Goal: Task Accomplishment & Management: Use online tool/utility

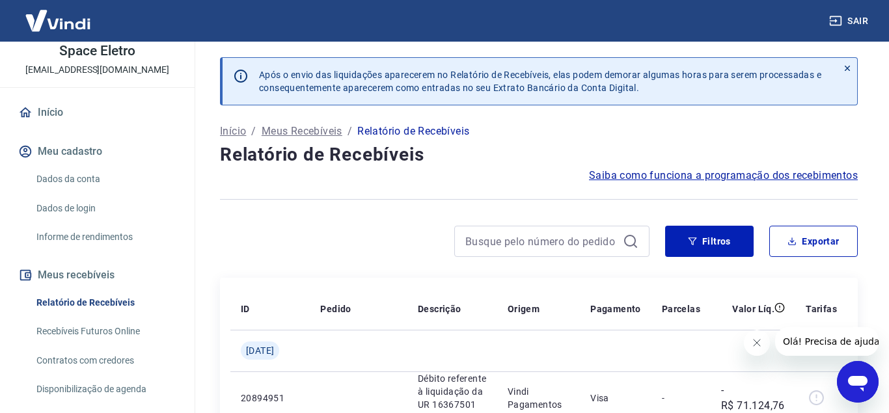
scroll to position [177, 0]
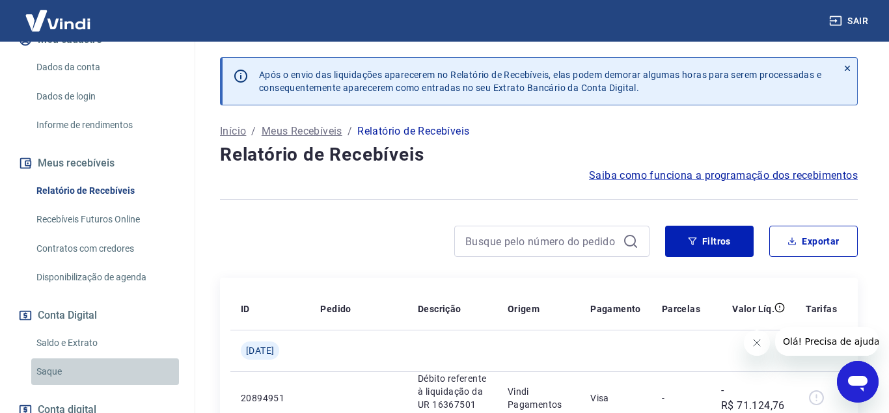
click at [61, 375] on link "Saque" at bounding box center [105, 371] width 148 height 27
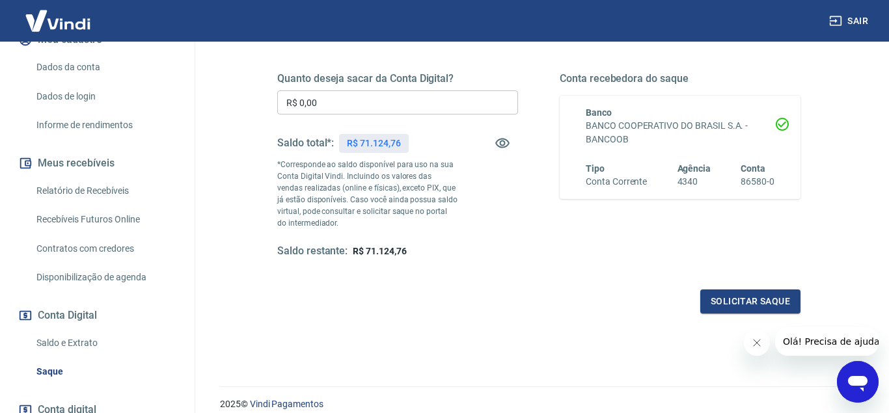
scroll to position [154, 0]
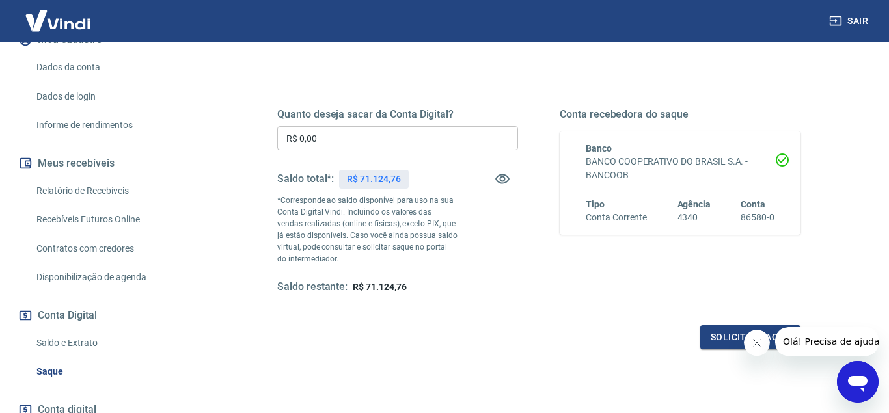
click at [384, 123] on div "Quanto deseja sacar da Conta Digital? R$ 0,00 ​ Saldo total*: R$ 71.124,76 *Cor…" at bounding box center [397, 201] width 241 height 186
click at [388, 137] on input "R$ 0,00" at bounding box center [397, 138] width 241 height 24
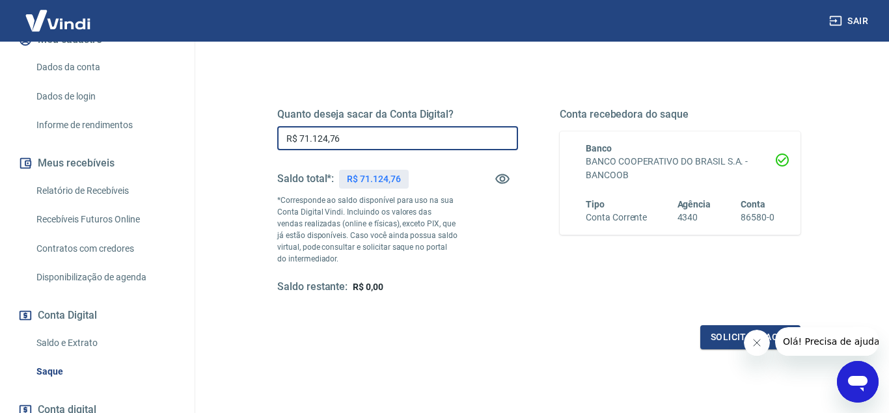
type input "R$ 71.124,76"
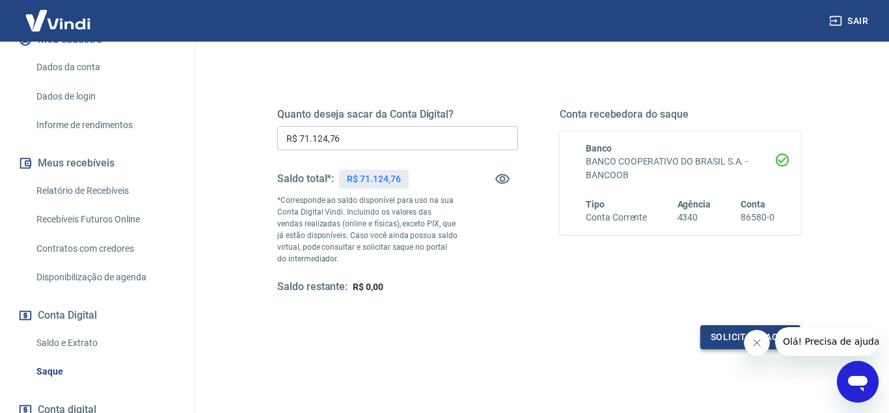
click at [716, 344] on button "Solicitar saque" at bounding box center [750, 337] width 100 height 24
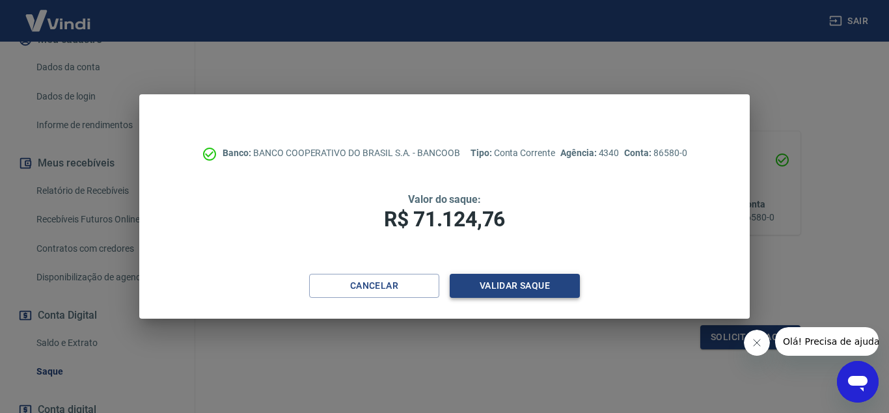
click at [494, 287] on button "Validar saque" at bounding box center [515, 286] width 130 height 24
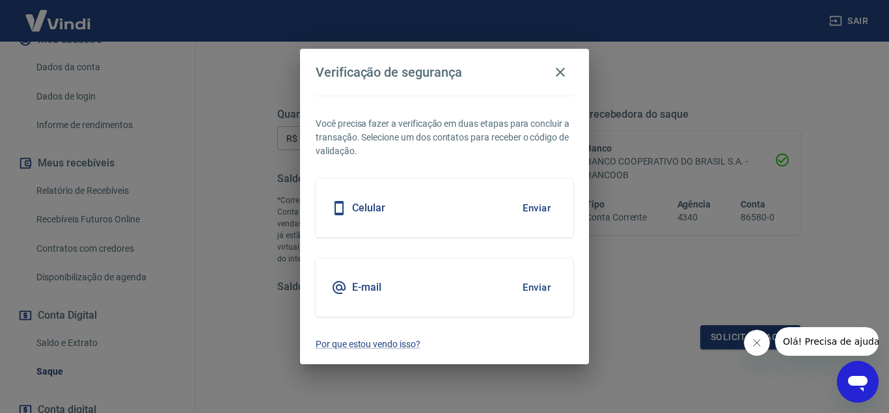
click at [536, 290] on button "Enviar" at bounding box center [536, 287] width 42 height 27
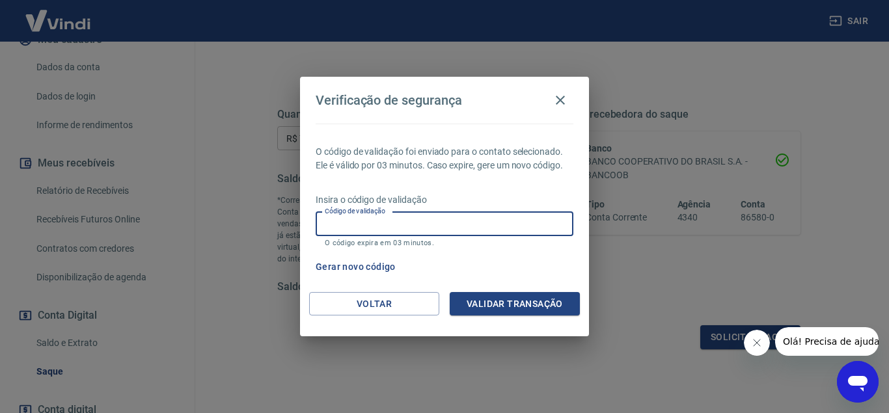
click at [394, 230] on input "Código de validação" at bounding box center [445, 224] width 258 height 24
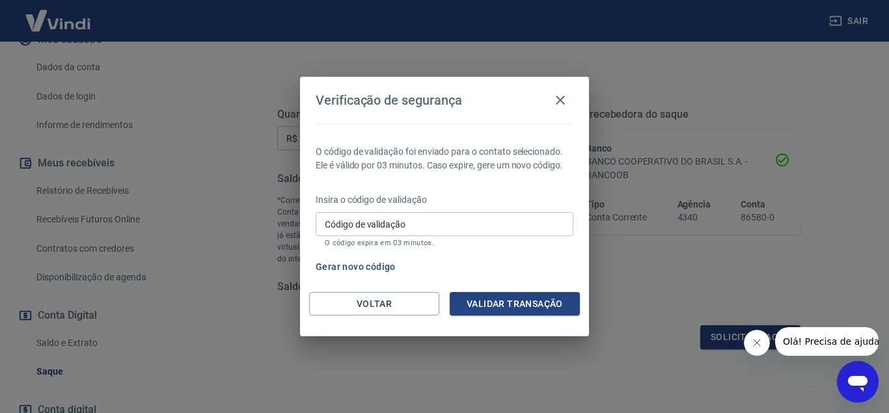
click at [394, 220] on div "Código de validação Código de validação O código expira em 03 minutos." at bounding box center [445, 229] width 258 height 35
click at [466, 228] on input "Código de validação" at bounding box center [445, 224] width 258 height 24
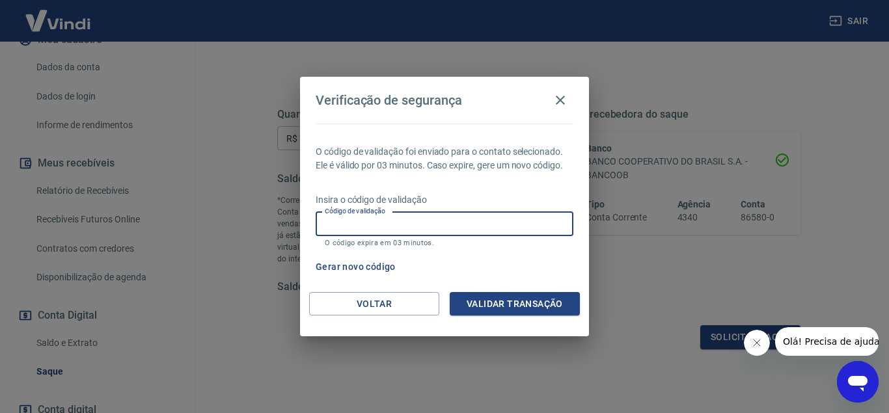
click at [354, 223] on input "Código de validação" at bounding box center [445, 224] width 258 height 24
type input "977287"
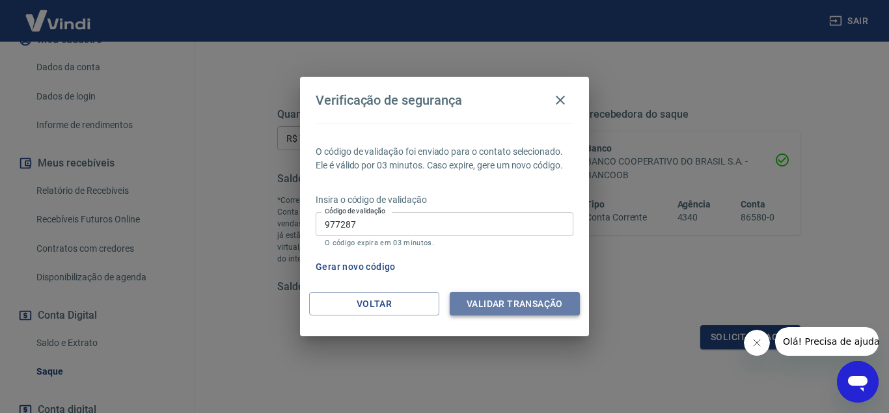
click at [544, 308] on button "Validar transação" at bounding box center [515, 304] width 130 height 24
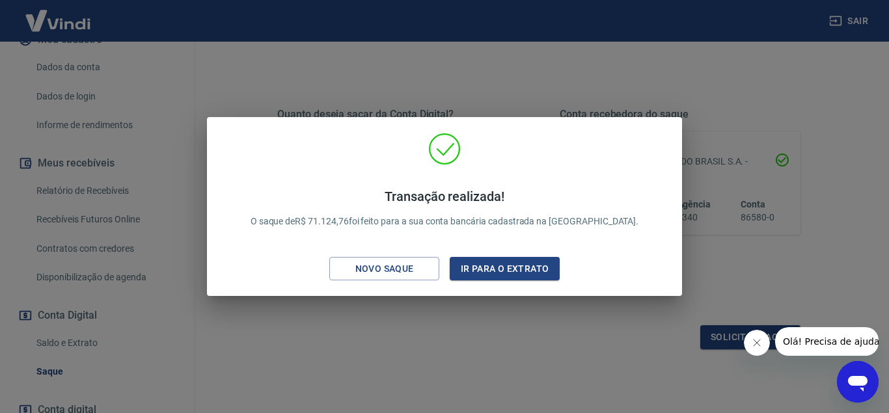
click at [784, 253] on div "Transação realizada! O saque de R$ 71.124,76 foi feito para a sua conta bancári…" at bounding box center [444, 206] width 889 height 413
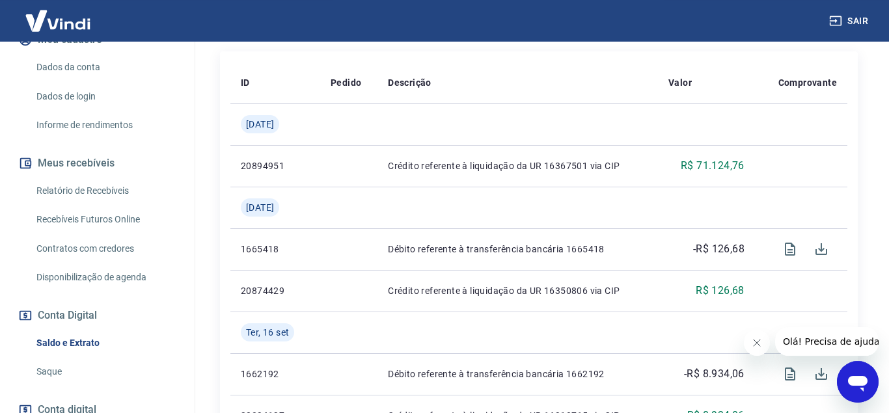
scroll to position [265, 0]
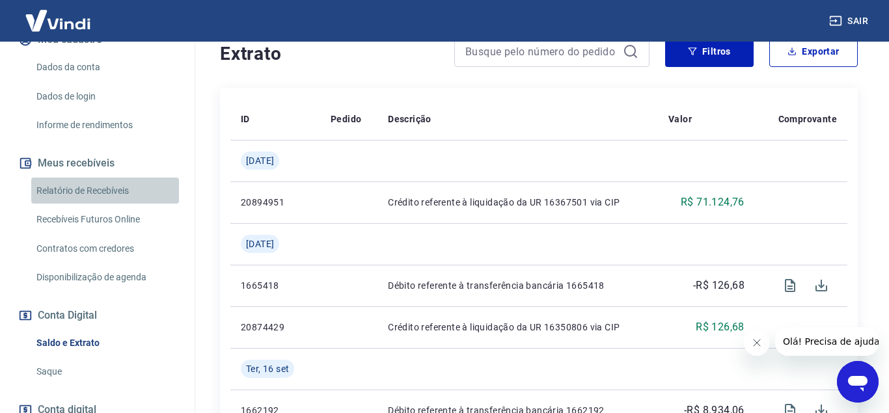
click at [74, 193] on link "Relatório de Recebíveis" at bounding box center [105, 191] width 148 height 27
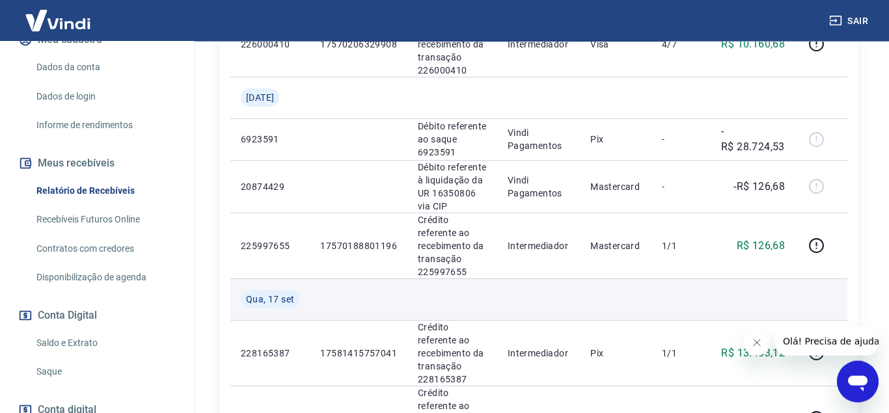
scroll to position [840, 0]
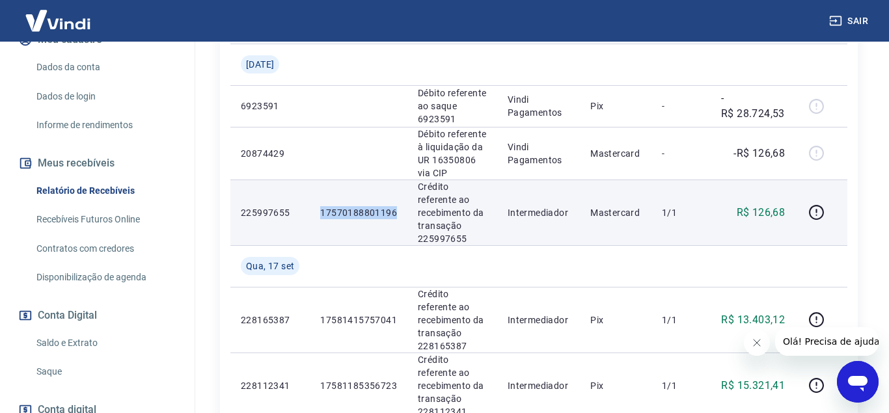
drag, startPoint x: 398, startPoint y: 129, endPoint x: 317, endPoint y: 128, distance: 81.3
click at [317, 180] on td "17570188801196" at bounding box center [359, 213] width 98 height 66
copy p "17570188801196"
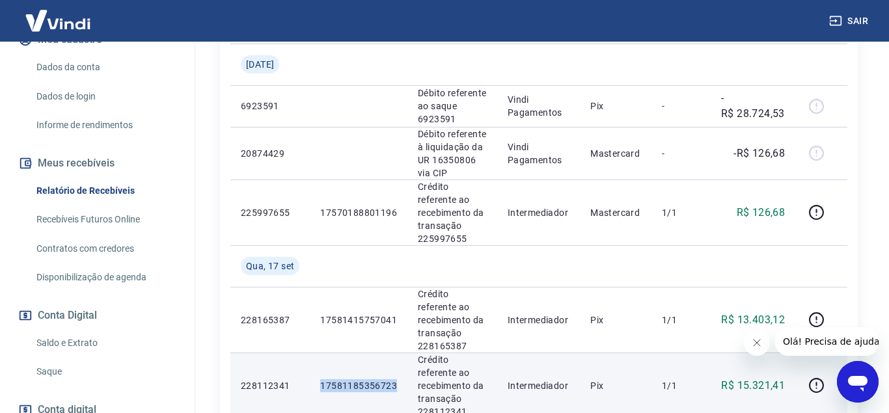
drag, startPoint x: 316, startPoint y: 272, endPoint x: 394, endPoint y: 274, distance: 78.7
click at [394, 353] on td "17581185356723" at bounding box center [359, 386] width 98 height 66
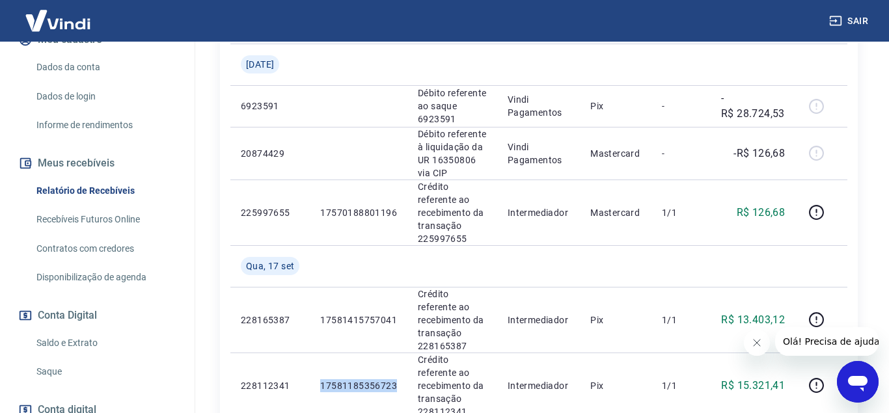
copy p "17581185356723"
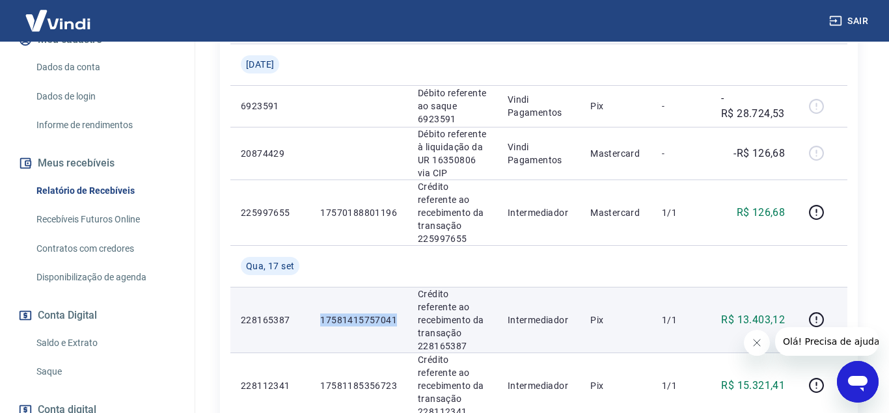
drag, startPoint x: 320, startPoint y: 221, endPoint x: 401, endPoint y: 217, distance: 81.4
click at [401, 287] on td "17581415757041" at bounding box center [359, 320] width 98 height 66
copy p "17581415757041"
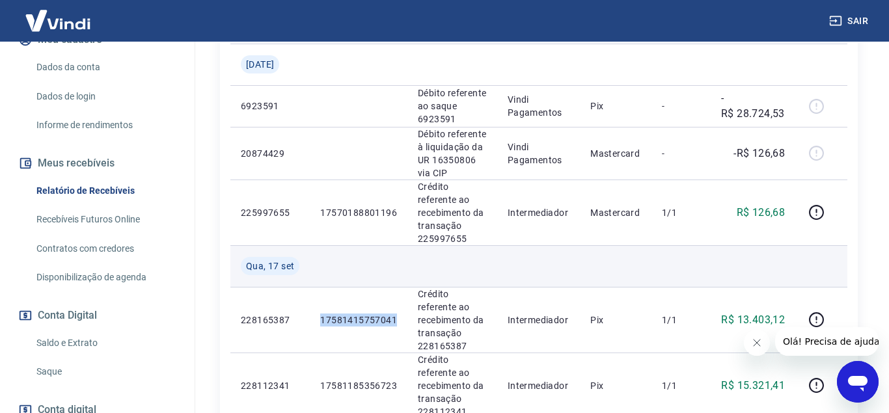
scroll to position [752, 0]
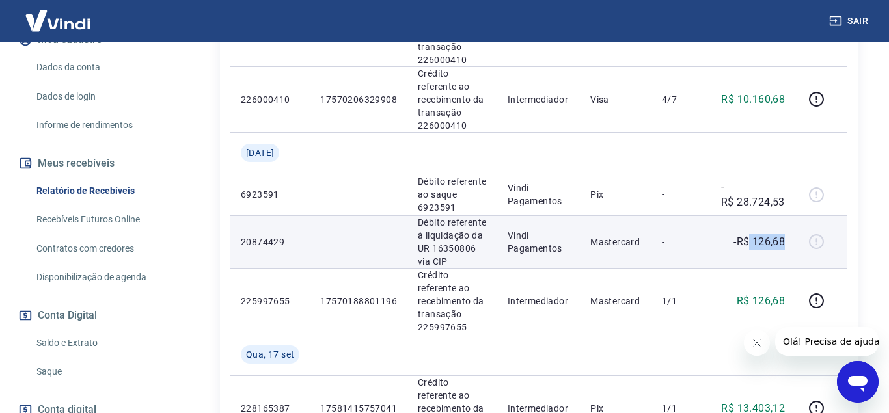
drag, startPoint x: 748, startPoint y: 158, endPoint x: 796, endPoint y: 164, distance: 47.8
click at [795, 215] on td "-R$ 126,68" at bounding box center [752, 241] width 85 height 53
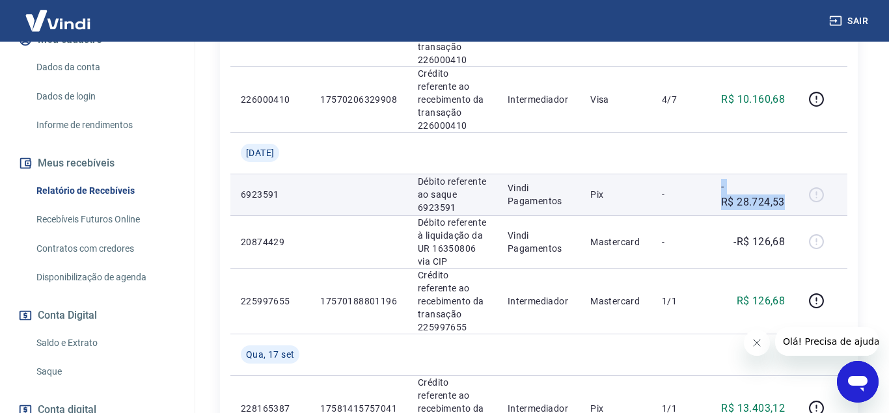
drag, startPoint x: 709, startPoint y: 119, endPoint x: 792, endPoint y: 126, distance: 82.9
click at [792, 174] on tr "6923591 Débito referente ao saque 6923591 Vindi Pagamentos Pix - -R$ 28.724,53" at bounding box center [538, 195] width 617 height 42
drag, startPoint x: 719, startPoint y: 128, endPoint x: 727, endPoint y: 128, distance: 8.5
click at [719, 174] on td "-R$ 28.724,53" at bounding box center [752, 195] width 85 height 42
drag, startPoint x: 719, startPoint y: 128, endPoint x: 791, endPoint y: 131, distance: 71.6
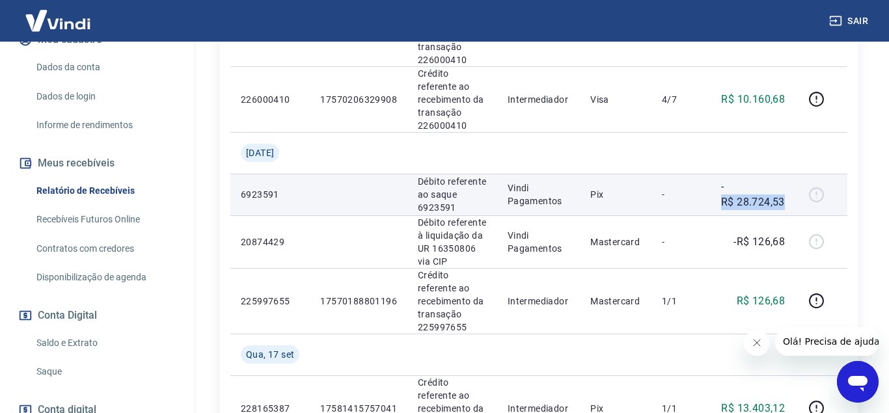
click at [791, 174] on td "-R$ 28.724,53" at bounding box center [752, 195] width 85 height 42
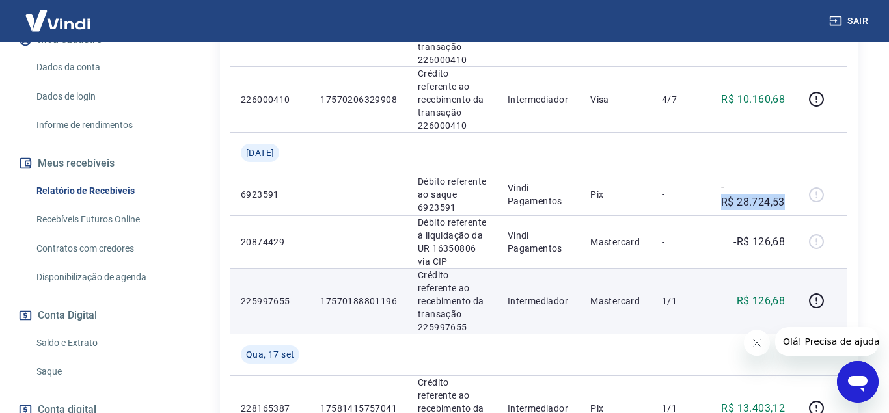
copy p "R$ 28.724,53"
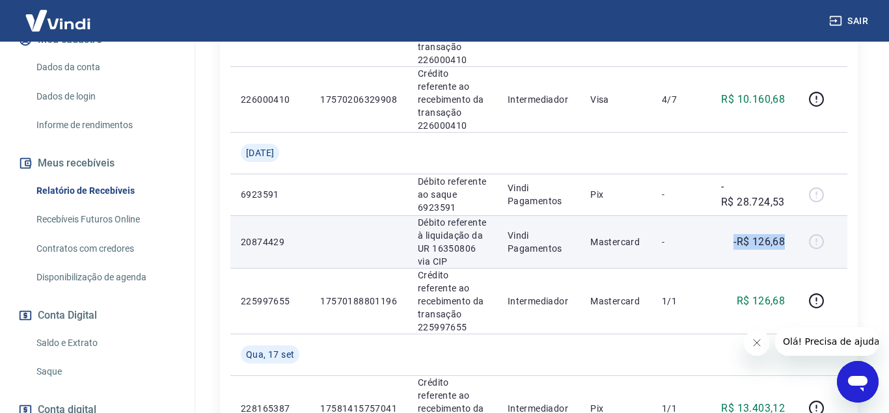
drag, startPoint x: 732, startPoint y: 166, endPoint x: 786, endPoint y: 159, distance: 54.4
click at [786, 215] on td "-R$ 126,68" at bounding box center [752, 241] width 85 height 53
click at [789, 215] on td "-R$ 126,68" at bounding box center [752, 241] width 85 height 53
drag, startPoint x: 791, startPoint y: 162, endPoint x: 738, endPoint y: 171, distance: 53.5
click at [738, 215] on td "-R$ 126,68" at bounding box center [752, 241] width 85 height 53
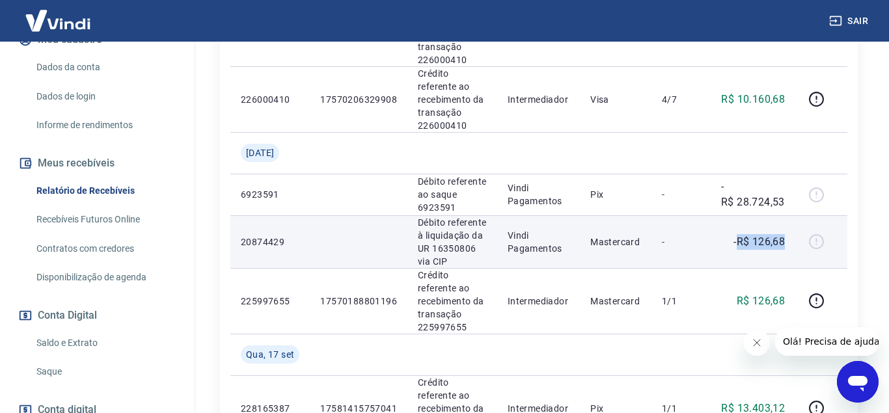
copy p "R$ 126,68"
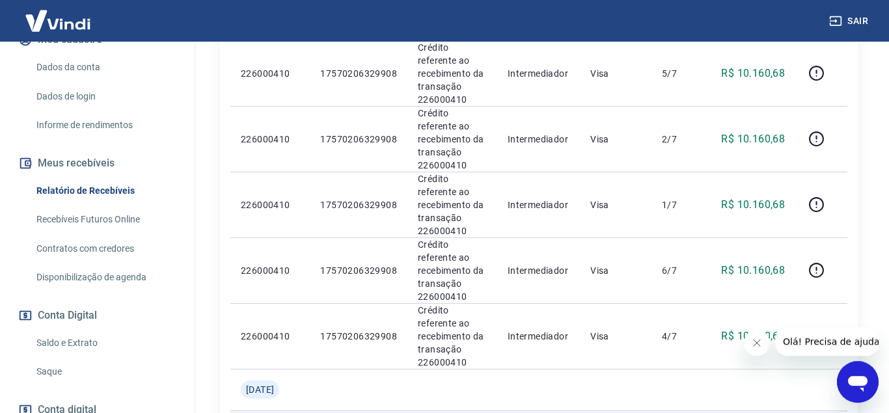
scroll to position [398, 0]
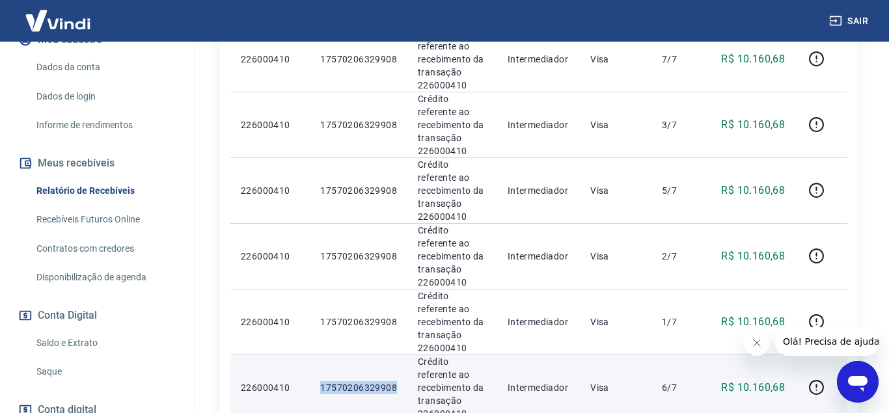
drag, startPoint x: 313, startPoint y: 326, endPoint x: 397, endPoint y: 331, distance: 84.1
click at [397, 355] on td "17570206329908" at bounding box center [359, 388] width 98 height 66
copy p "17570206329908"
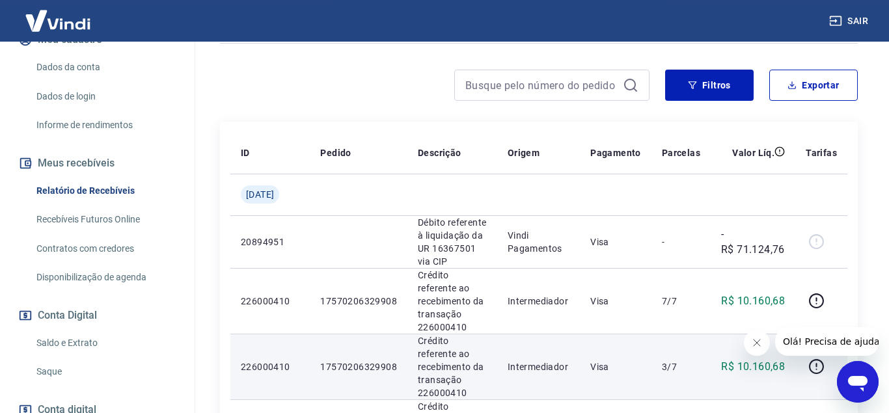
scroll to position [133, 0]
